Goal: Communication & Community: Answer question/provide support

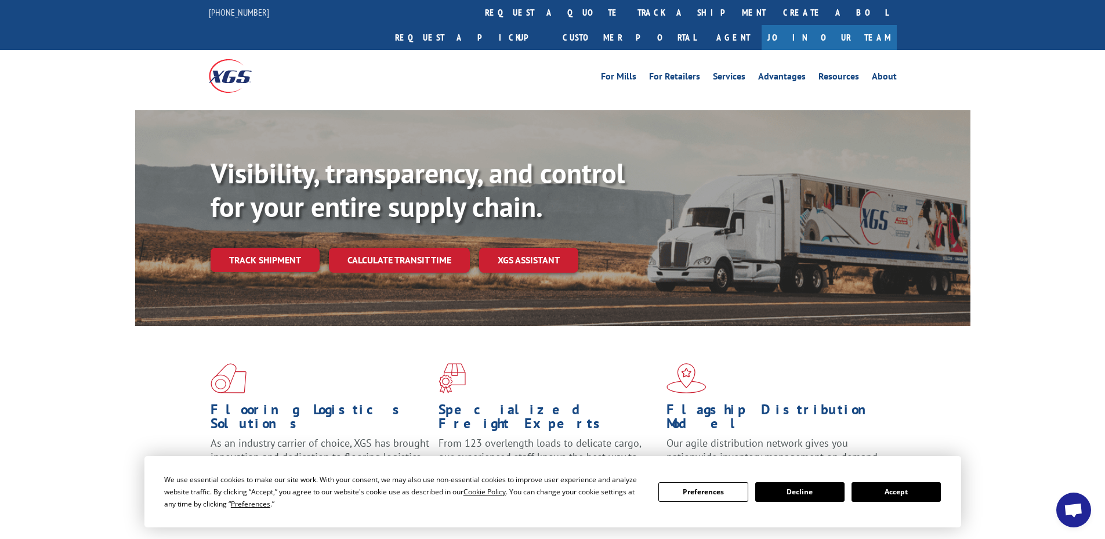
scroll to position [17, 0]
click at [629, 9] on link "track a shipment" at bounding box center [702, 12] width 146 height 25
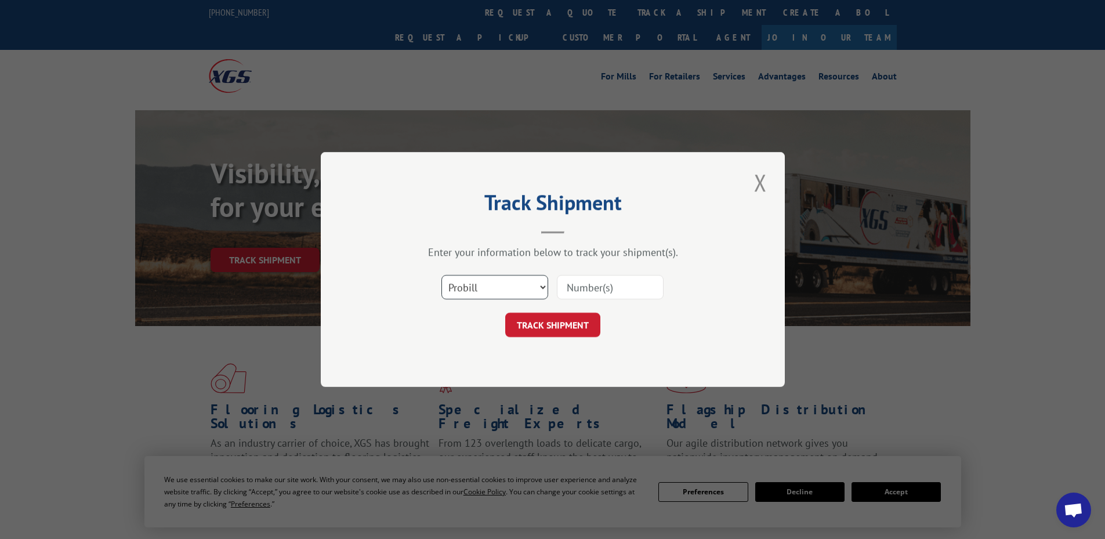
click at [482, 291] on select "Select category... Probill BOL PO" at bounding box center [494, 287] width 107 height 24
select select "bol"
click at [441, 275] on select "Select category... Probill BOL PO" at bounding box center [494, 287] width 107 height 24
click at [572, 280] on input at bounding box center [610, 287] width 107 height 24
paste input "17486935"
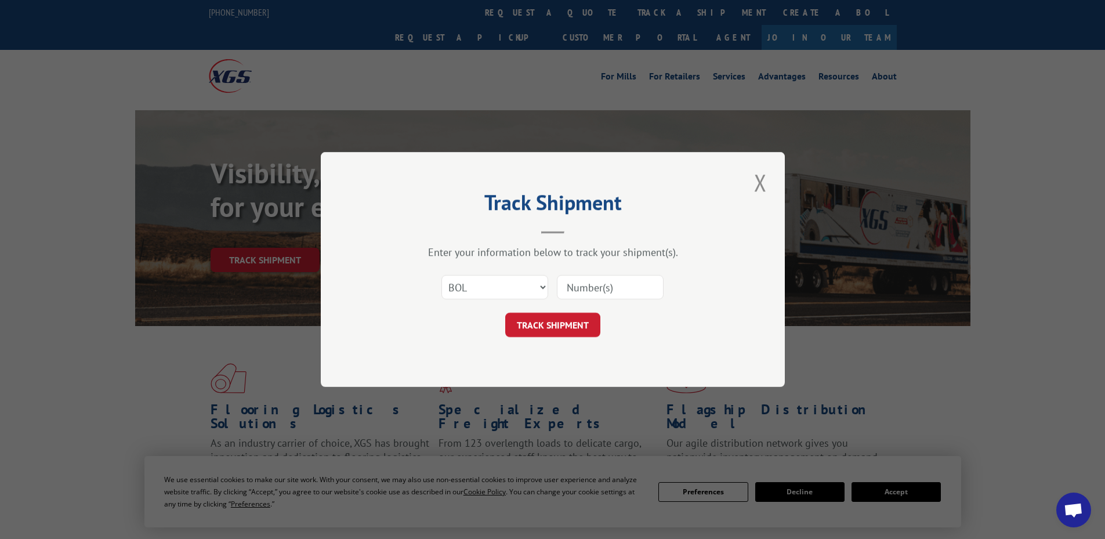
type input "17486935"
click button "TRACK SHIPMENT" at bounding box center [552, 325] width 95 height 24
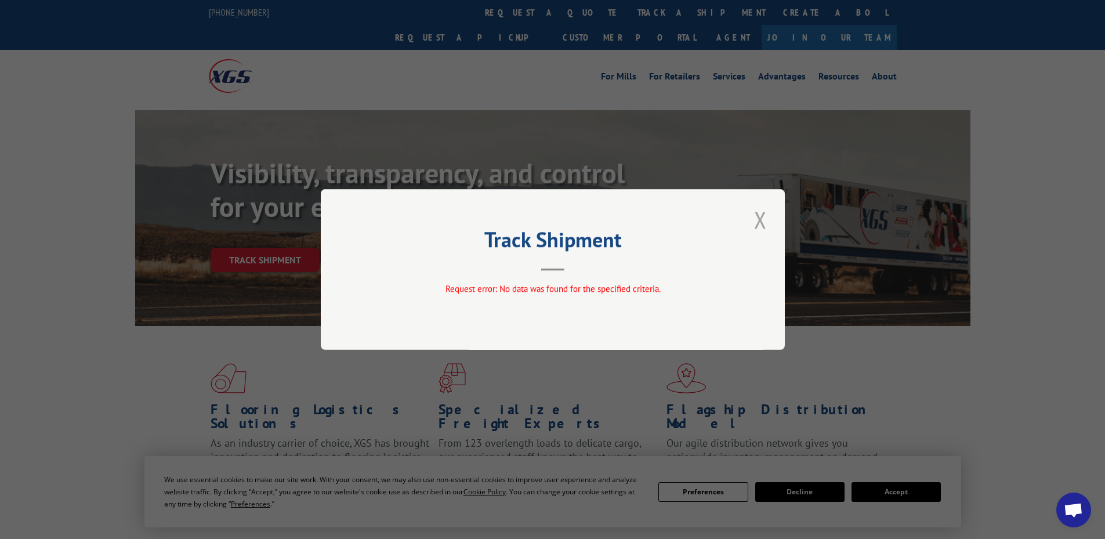
click at [763, 219] on button "Close modal" at bounding box center [761, 220] width 20 height 32
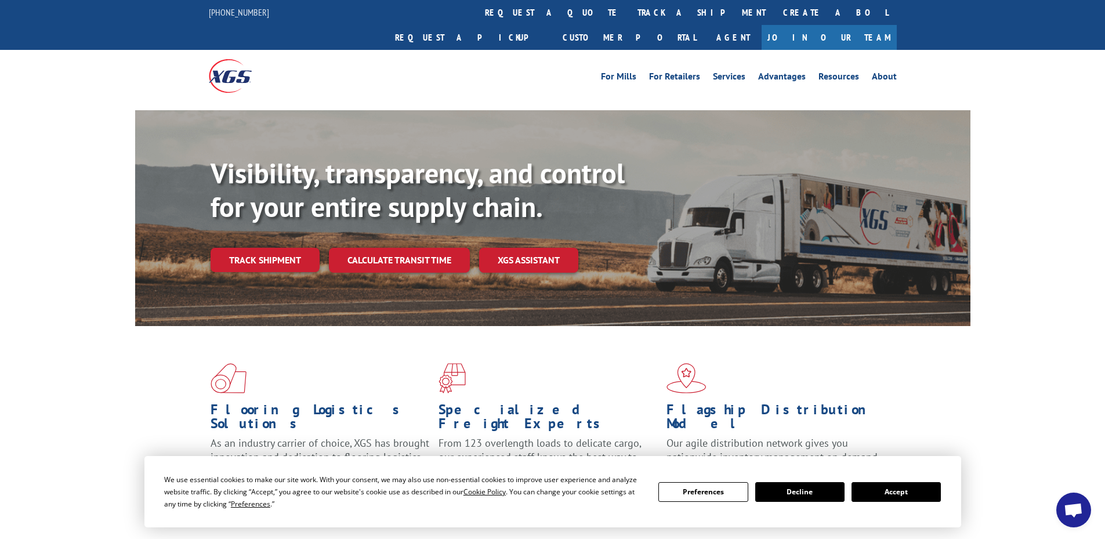
click at [891, 493] on button "Accept" at bounding box center [896, 492] width 89 height 20
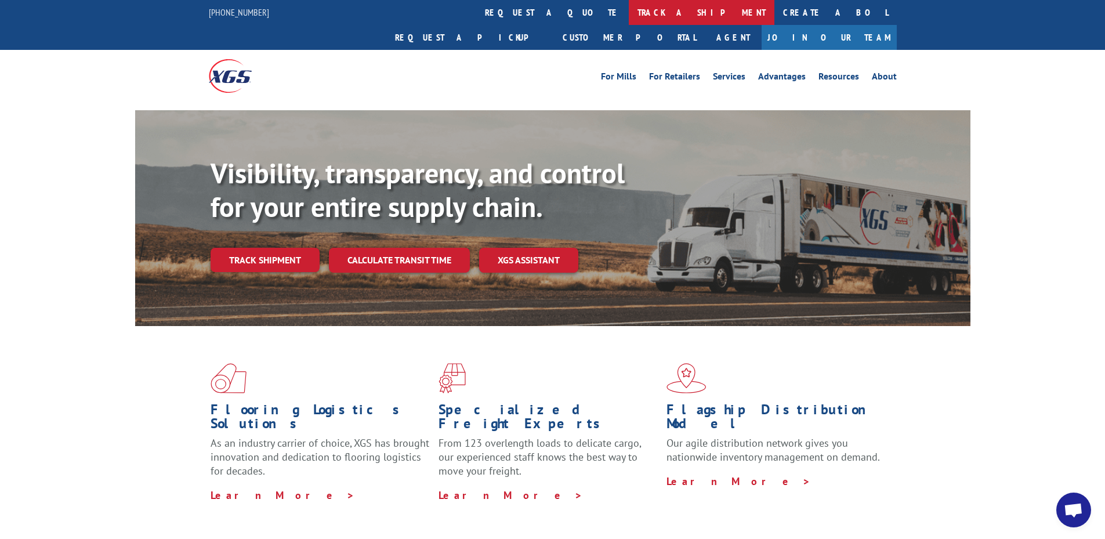
click at [629, 9] on link "track a shipment" at bounding box center [702, 12] width 146 height 25
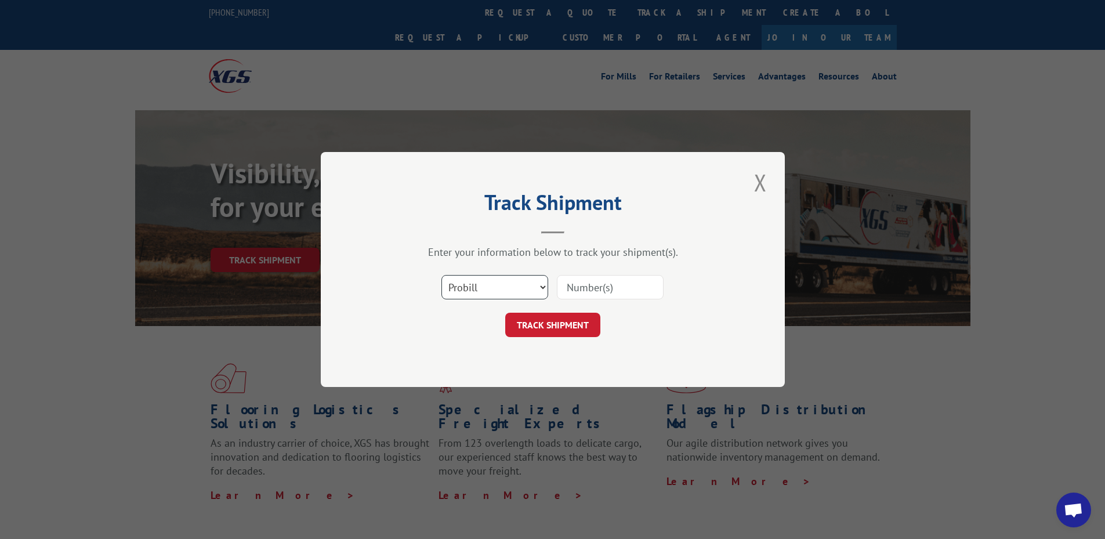
click at [489, 288] on select "Select category... Probill BOL PO" at bounding box center [494, 287] width 107 height 24
click at [441, 275] on select "Select category... Probill BOL PO" at bounding box center [494, 287] width 107 height 24
click at [475, 284] on select "Select category... Probill BOL PO" at bounding box center [494, 287] width 107 height 24
select select "probill"
click at [441, 275] on select "Select category... Probill BOL PO" at bounding box center [494, 287] width 107 height 24
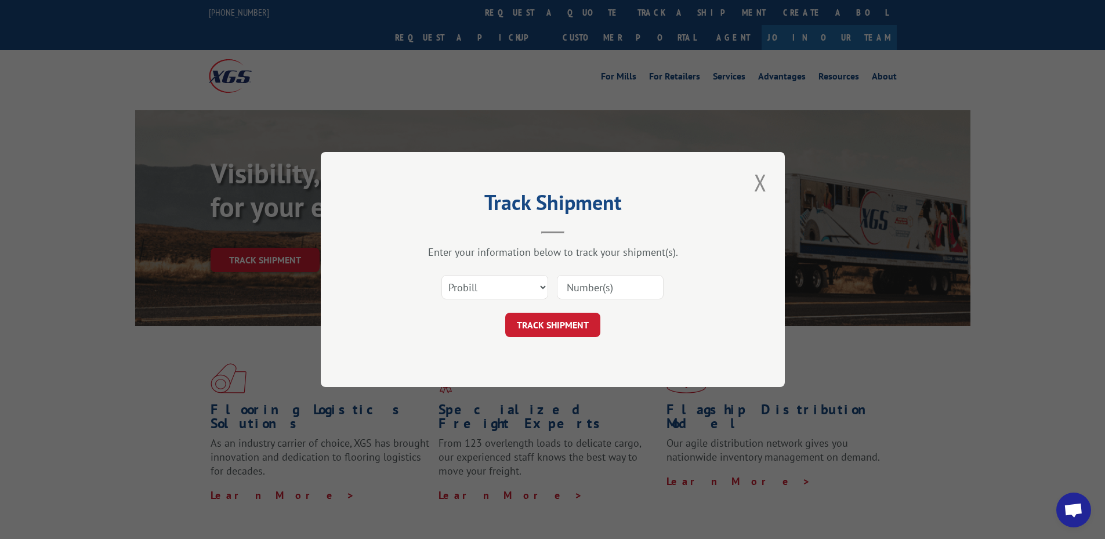
click at [578, 284] on input at bounding box center [610, 287] width 107 height 24
paste input "17486935"
type input "17486935"
click at [573, 325] on button "TRACK SHIPMENT" at bounding box center [552, 325] width 95 height 24
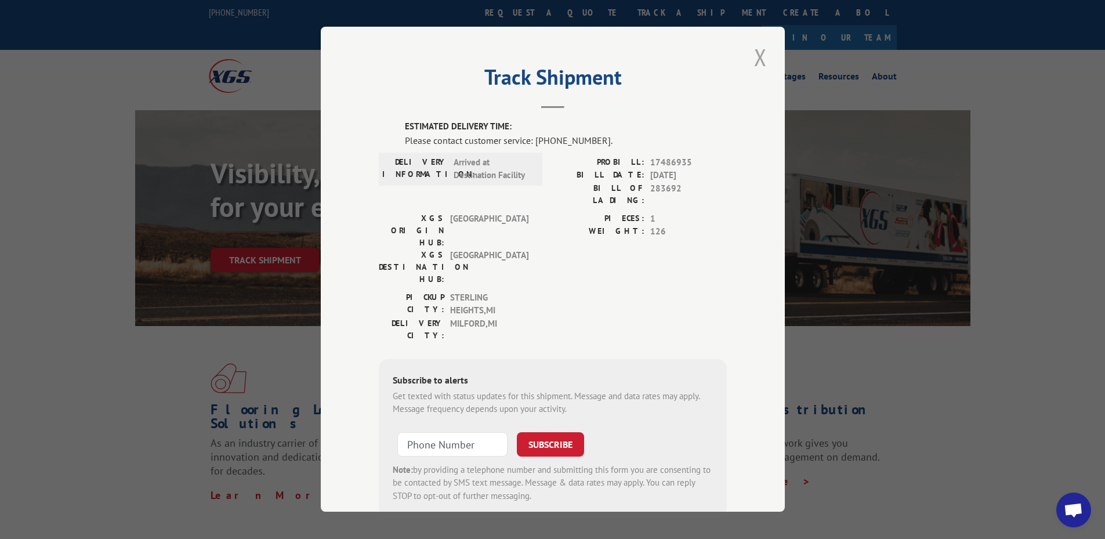
click at [757, 55] on button "Close modal" at bounding box center [761, 57] width 20 height 32
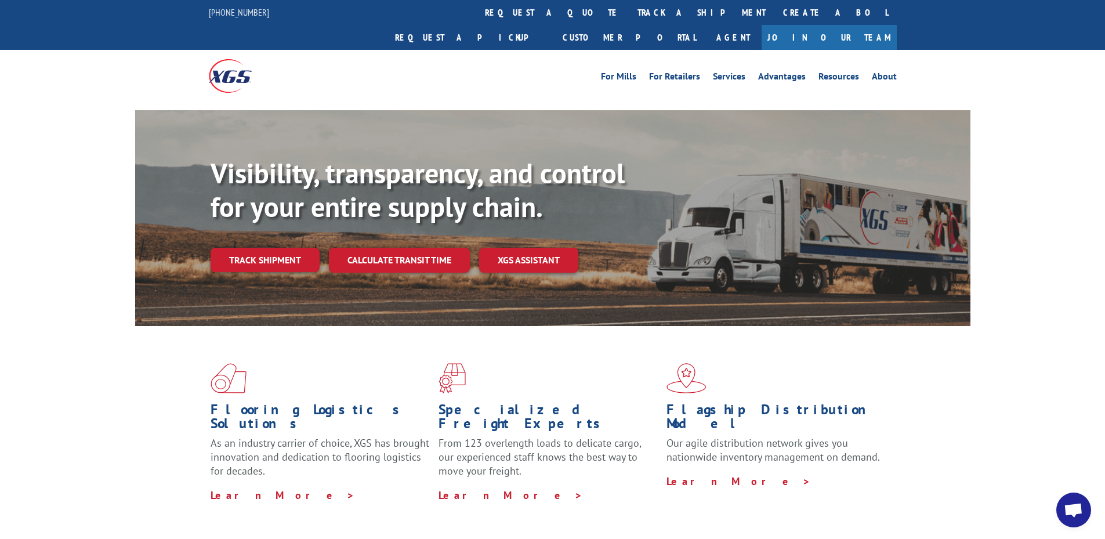
click at [1075, 513] on span "Open chat" at bounding box center [1073, 511] width 19 height 16
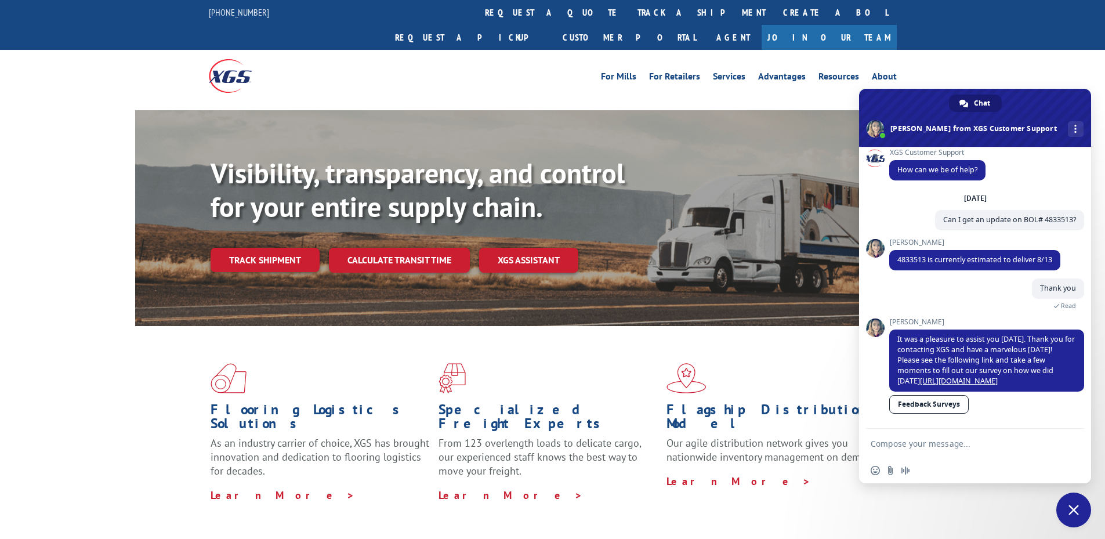
click at [954, 446] on textarea "Compose your message..." at bounding box center [964, 443] width 186 height 29
click at [1068, 131] on link "More channels" at bounding box center [1076, 129] width 16 height 16
click at [1068, 131] on link at bounding box center [1076, 129] width 16 height 16
click at [902, 448] on textarea "Compose your message..." at bounding box center [964, 443] width 186 height 29
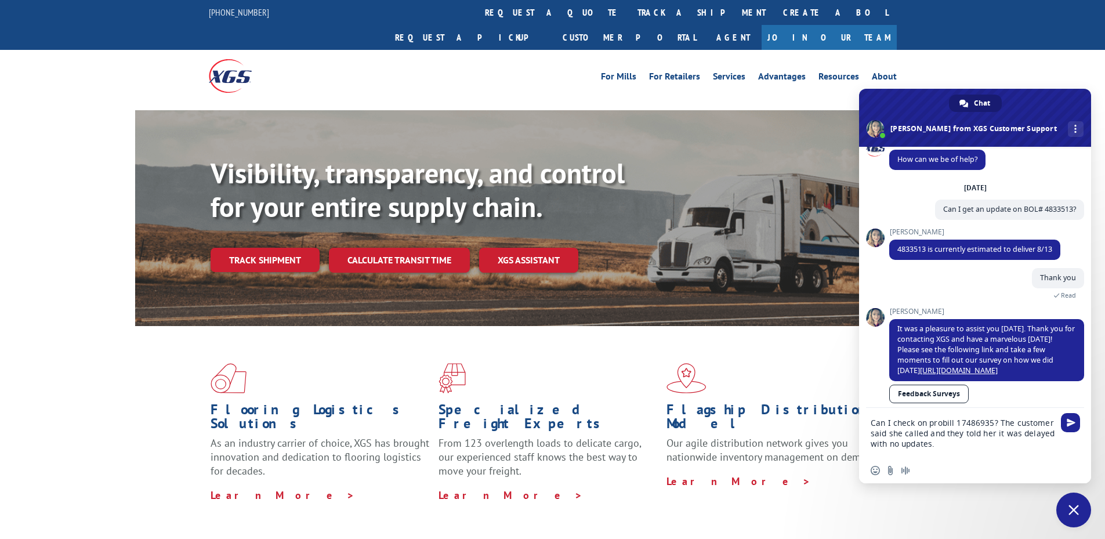
type textarea "Can I check on probill 17486935? The customer said she called and they told her…"
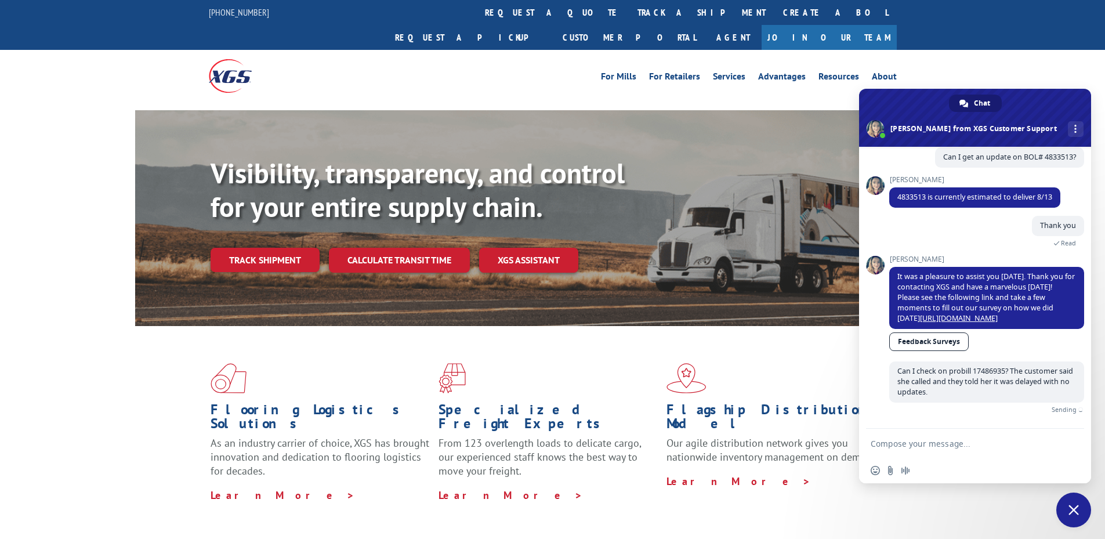
scroll to position [67, 0]
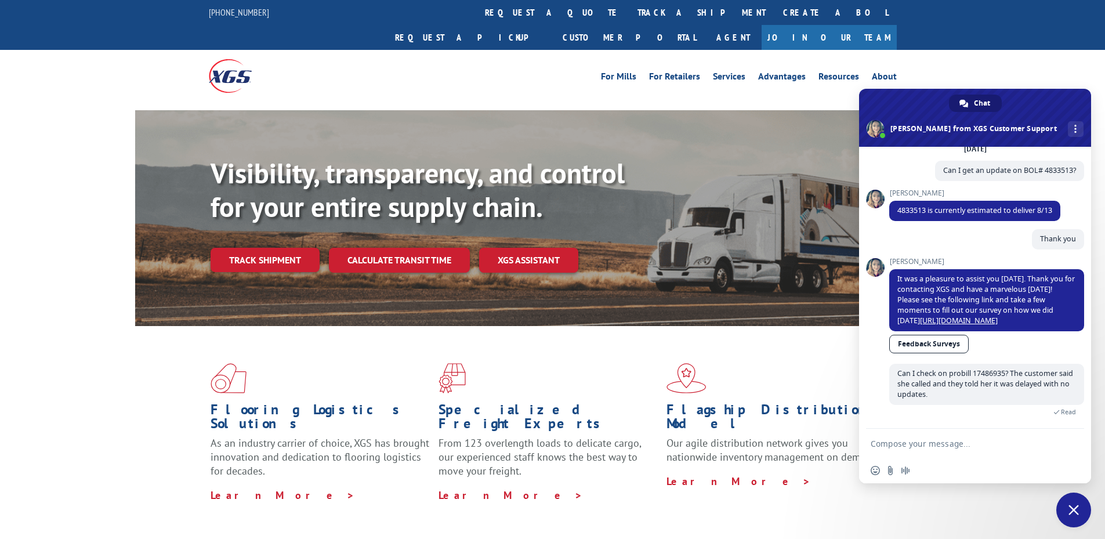
click at [913, 440] on textarea "Compose your message..." at bounding box center [964, 443] width 186 height 29
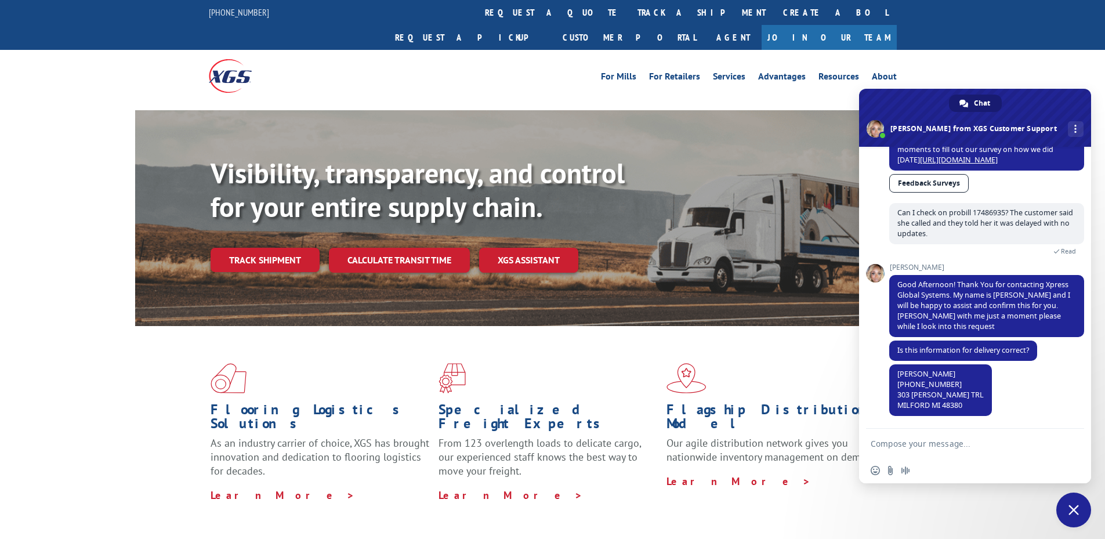
scroll to position [227, 0]
type textarea "Yes"
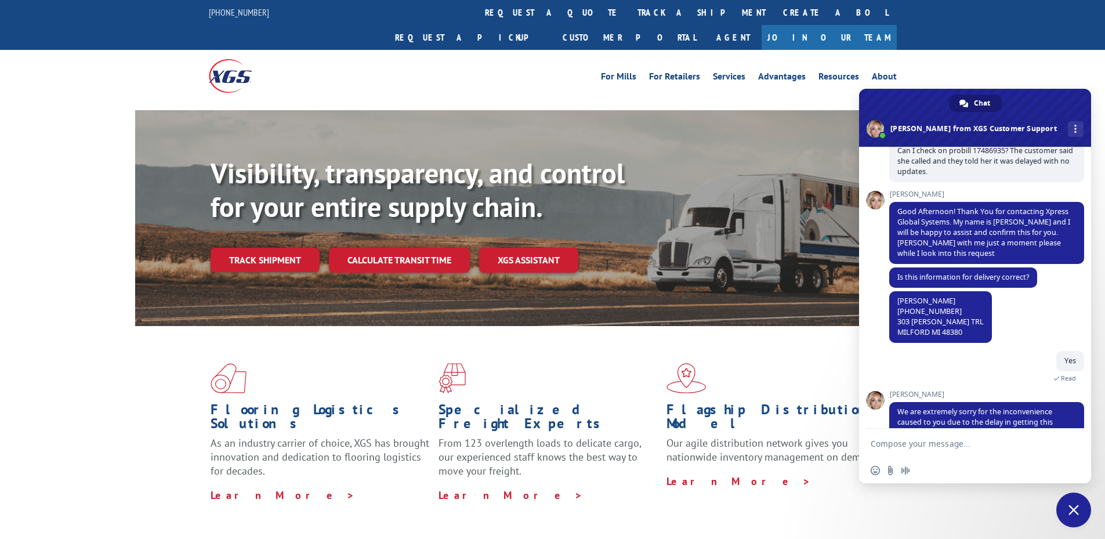
scroll to position [359, 0]
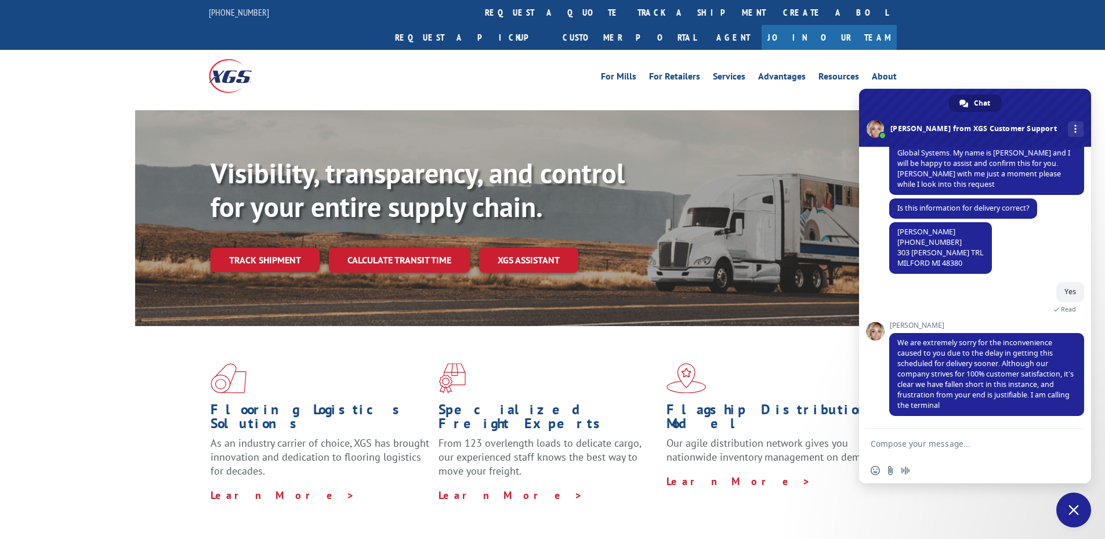
click at [904, 447] on textarea "Compose your message..." at bounding box center [964, 443] width 186 height 29
click at [931, 443] on textarea "Compose your message..." at bounding box center [964, 443] width 186 height 29
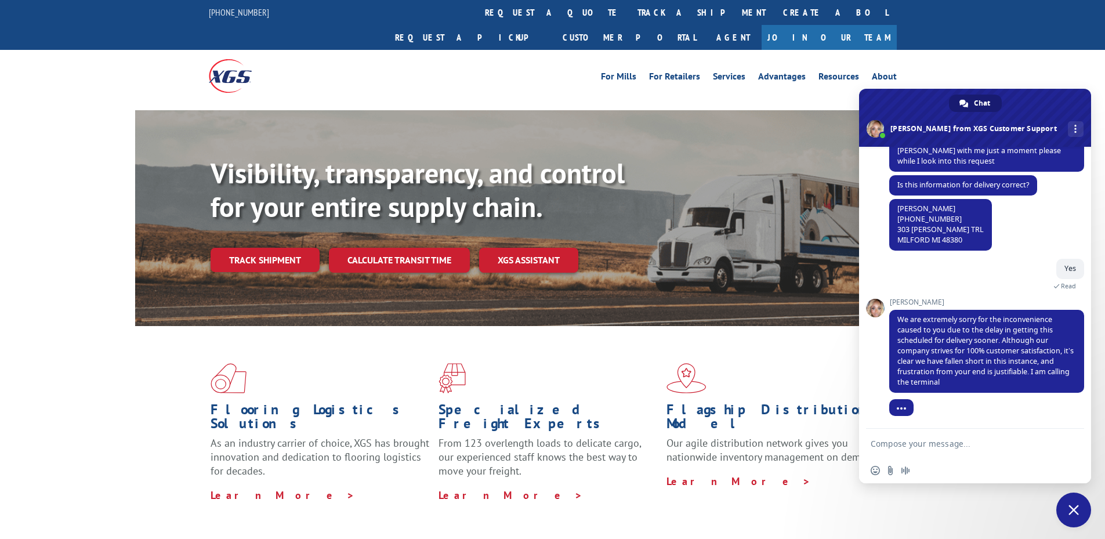
scroll to position [414, 0]
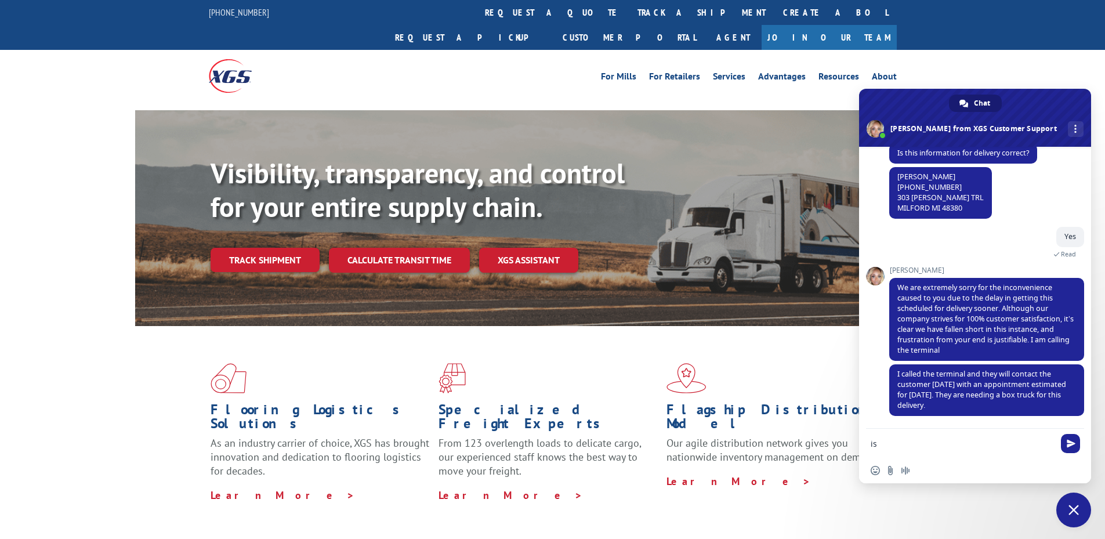
type textarea "i"
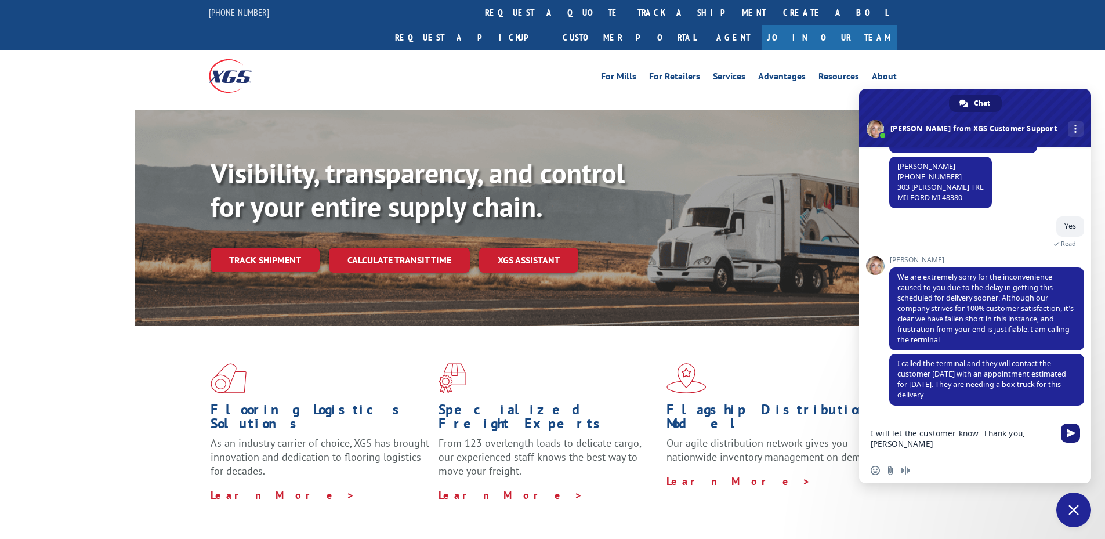
type textarea "I will let the customer know. Thank you, Jen"
click at [1070, 435] on span "Send" at bounding box center [1071, 433] width 9 height 9
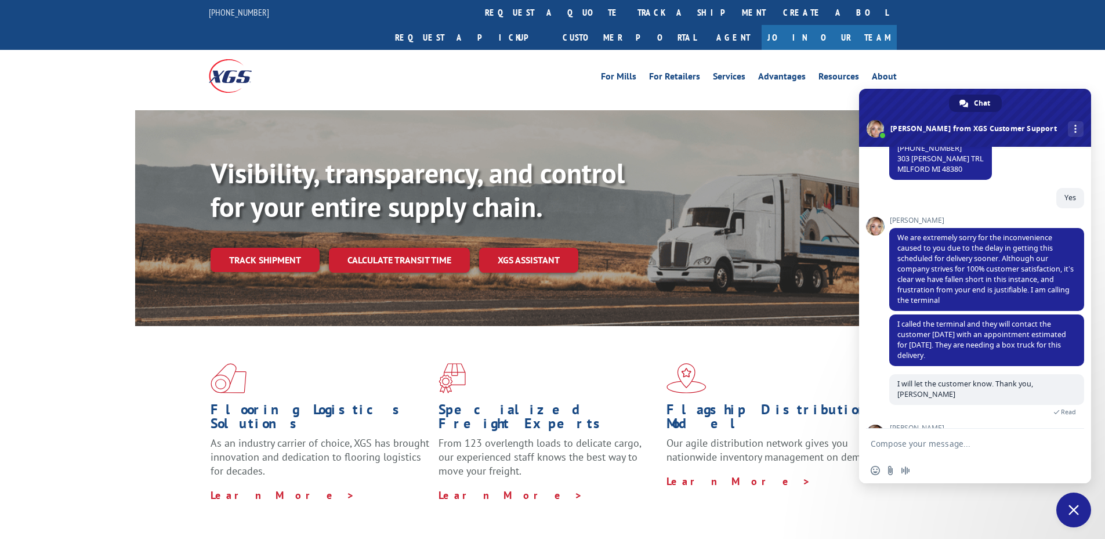
scroll to position [559, 0]
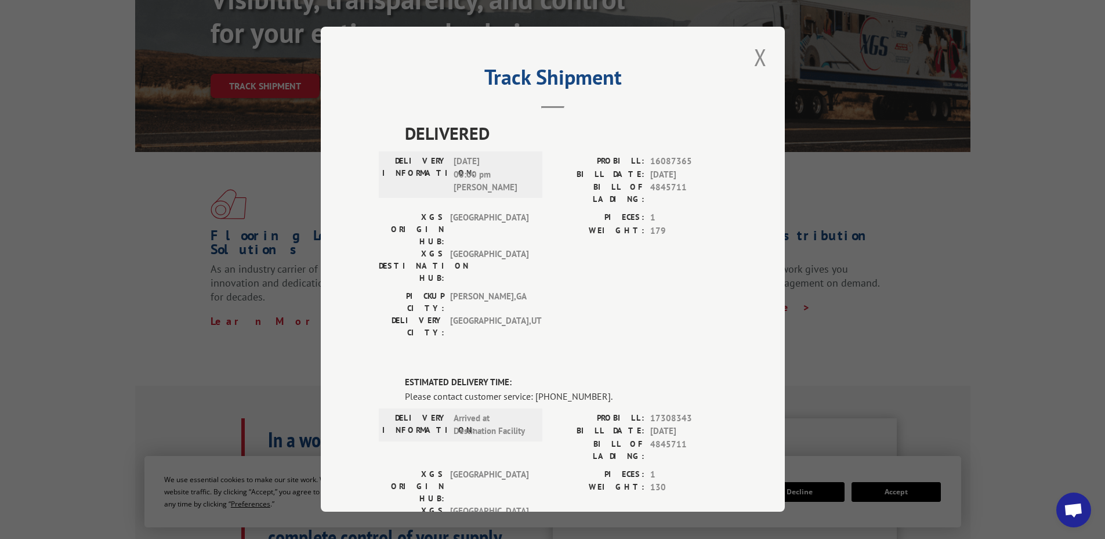
click at [472, 412] on div "DELIVERY INFORMATION: Arrived at Destination Facility" at bounding box center [461, 440] width 164 height 56
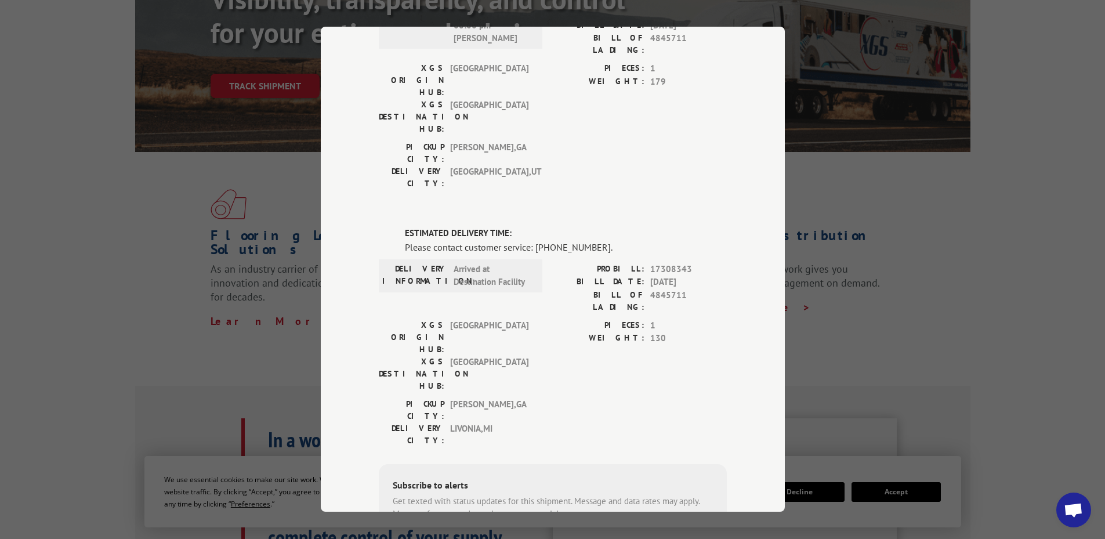
scroll to position [146, 0]
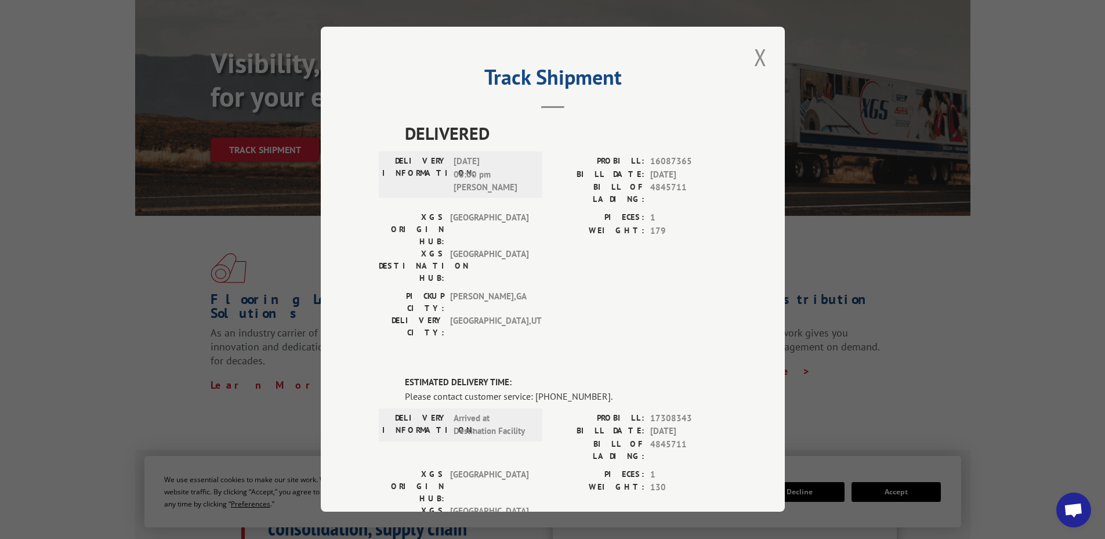
scroll to position [0, 0]
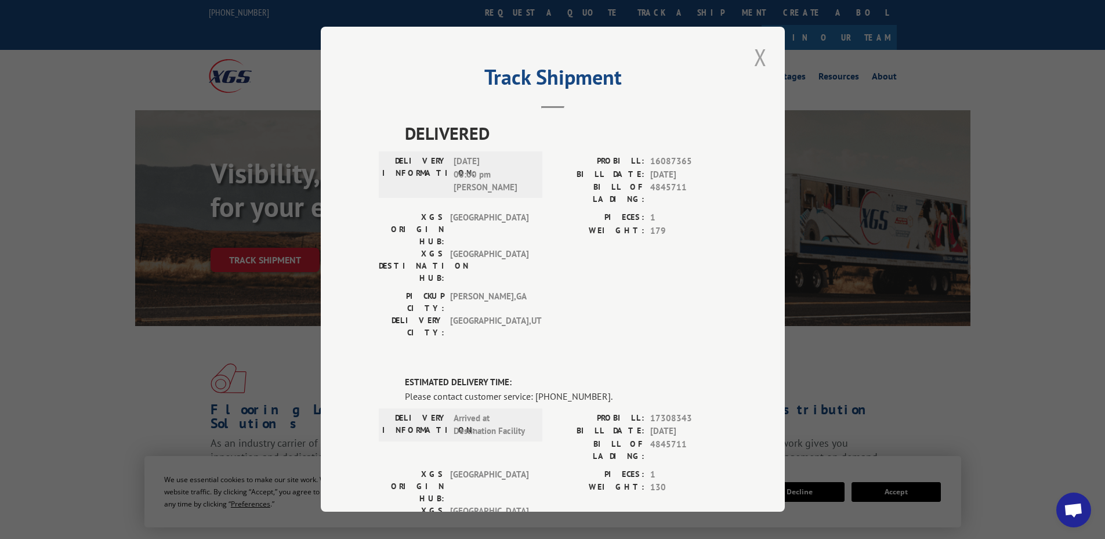
drag, startPoint x: 751, startPoint y: 64, endPoint x: 727, endPoint y: 176, distance: 113.9
click at [751, 64] on button "Close modal" at bounding box center [761, 57] width 20 height 32
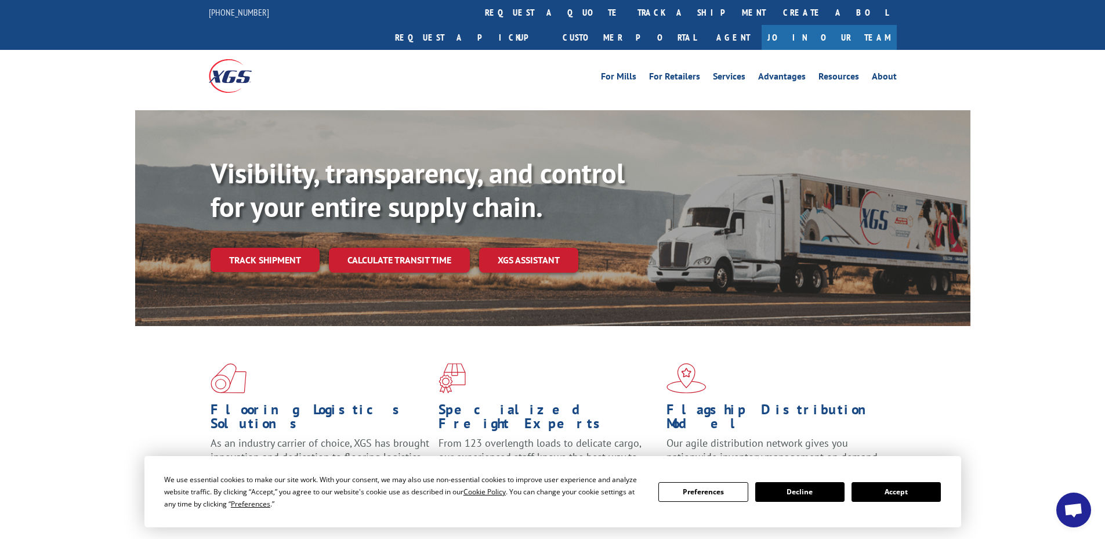
drag, startPoint x: 898, startPoint y: 492, endPoint x: 857, endPoint y: 425, distance: 78.9
click at [898, 494] on button "Accept" at bounding box center [896, 492] width 89 height 20
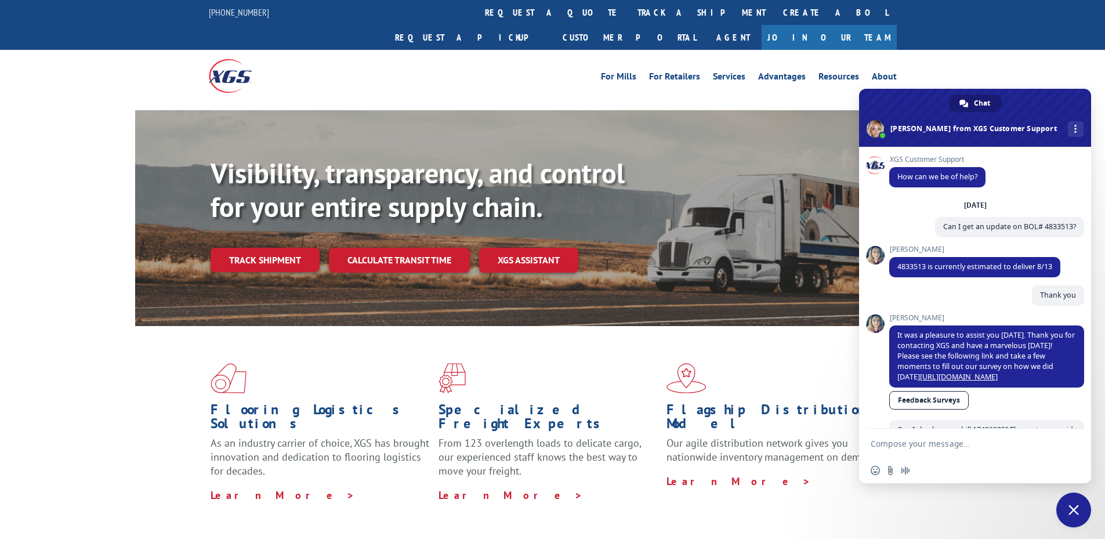
scroll to position [559, 0]
